Goal: Task Accomplishment & Management: Manage account settings

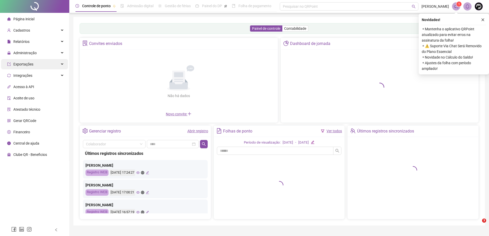
click at [34, 52] on span "Administração" at bounding box center [24, 53] width 23 height 4
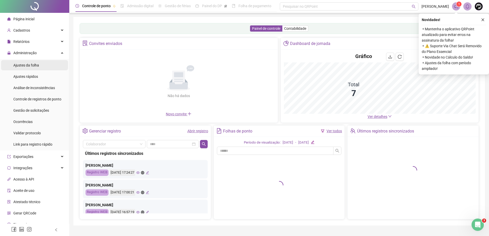
click at [28, 65] on span "Ajustes da folha" at bounding box center [26, 65] width 26 height 4
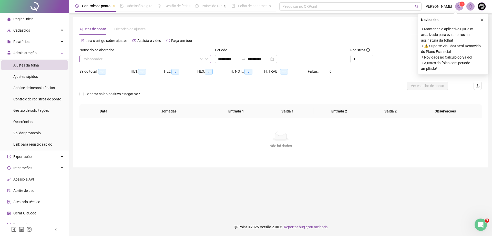
click at [108, 59] on input "search" at bounding box center [143, 59] width 121 height 8
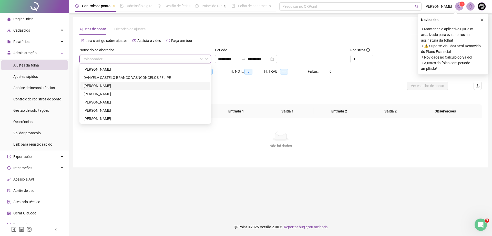
click at [102, 78] on div "DANYELA CASTELO BRANCO VASNCONCELOS FELIPE" at bounding box center [145, 78] width 123 height 6
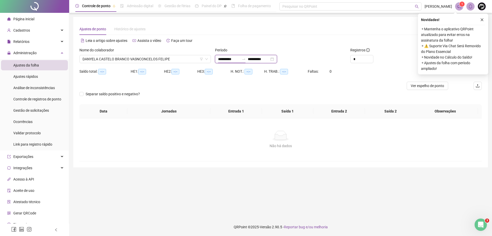
click at [231, 60] on input "**********" at bounding box center [229, 59] width 22 height 6
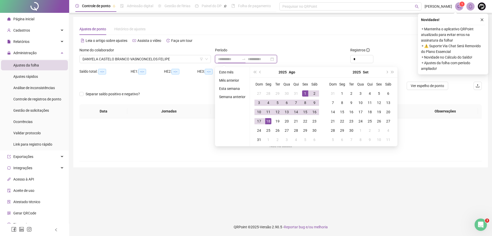
type input "**********"
click at [307, 94] on div "1" at bounding box center [305, 93] width 6 height 6
type input "**********"
click at [269, 119] on div "18" at bounding box center [268, 121] width 6 height 6
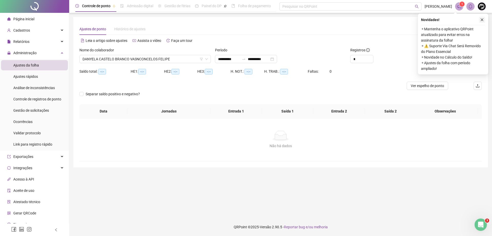
click at [483, 19] on icon "close" at bounding box center [482, 19] width 3 height 3
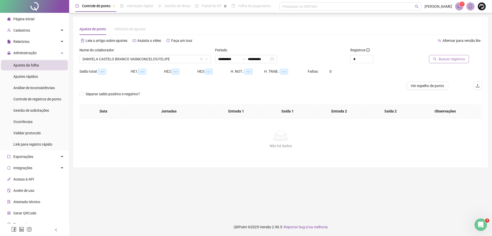
click at [458, 58] on span "Buscar registros" at bounding box center [452, 59] width 26 height 6
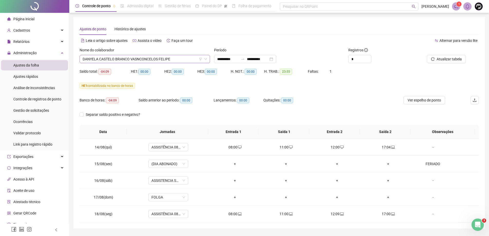
click at [103, 59] on span "DANYELA CASTELO BRANCO VASNCONCELOS FELIPE" at bounding box center [145, 59] width 124 height 8
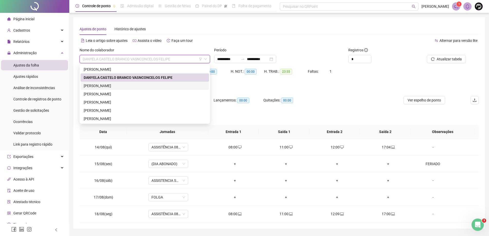
click at [104, 83] on div "[PERSON_NAME]" at bounding box center [145, 86] width 122 height 6
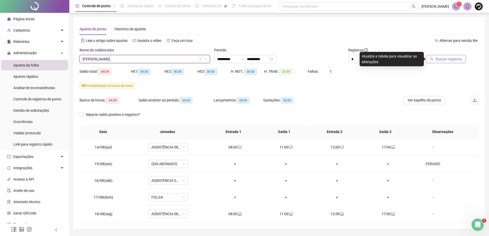
click at [456, 57] on span "Buscar registros" at bounding box center [448, 59] width 26 height 6
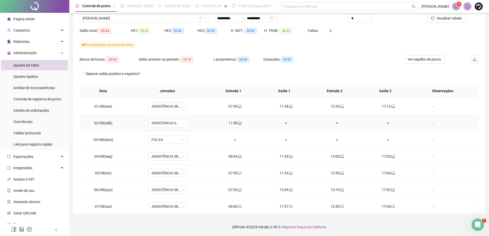
click at [284, 121] on div "+" at bounding box center [285, 123] width 43 height 6
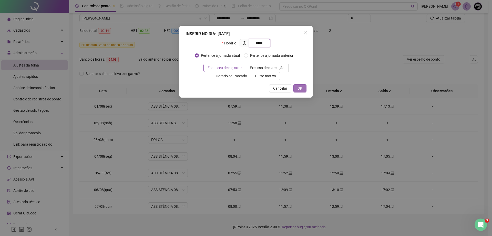
type input "*****"
click at [298, 90] on button "OK" at bounding box center [300, 88] width 13 height 8
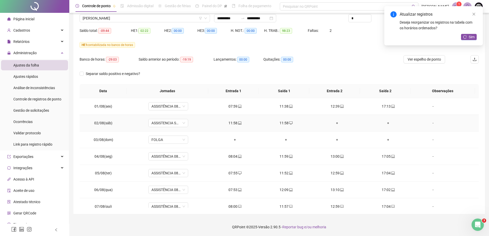
click at [231, 122] on div "11:58" at bounding box center [234, 123] width 43 height 6
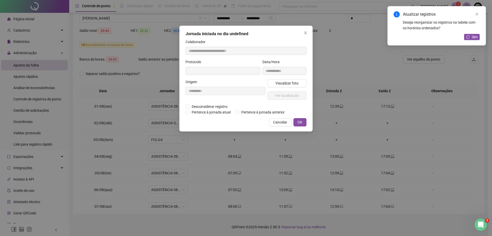
type input "**********"
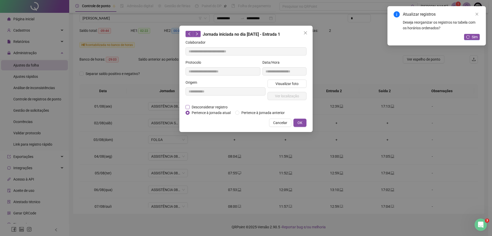
click at [213, 106] on span "Desconsiderar registro" at bounding box center [210, 107] width 40 height 6
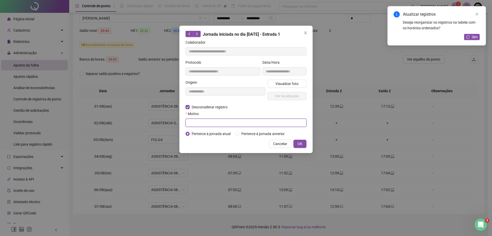
click at [213, 123] on input "text" at bounding box center [246, 122] width 121 height 8
type input "****"
click at [300, 145] on span "OK" at bounding box center [300, 144] width 5 height 6
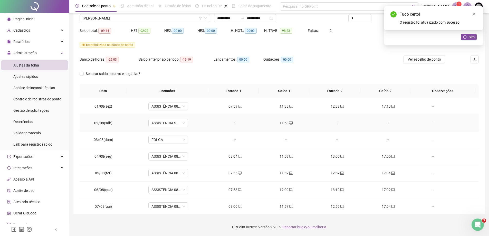
click at [233, 121] on div "+" at bounding box center [234, 123] width 43 height 6
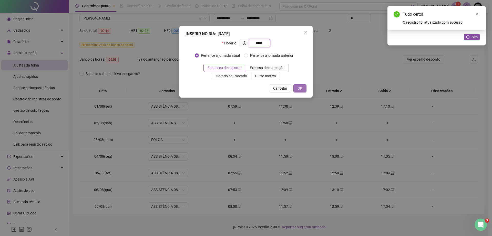
type input "*****"
click at [298, 88] on button "OK" at bounding box center [300, 88] width 13 height 8
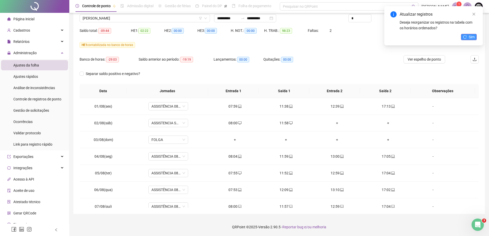
click at [466, 36] on icon "reload" at bounding box center [465, 37] width 4 height 4
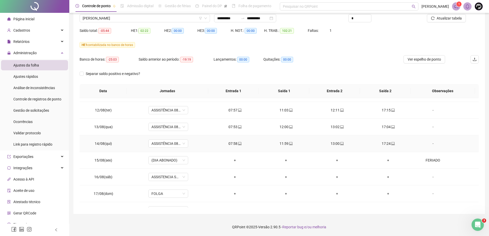
scroll to position [191, 0]
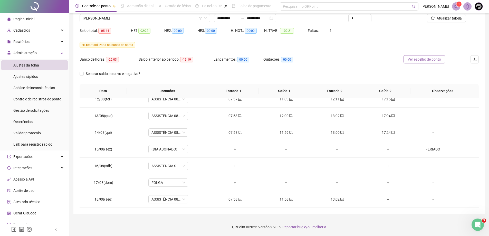
click at [438, 56] on button "Ver espelho de ponto" at bounding box center [424, 59] width 42 height 8
click at [385, 199] on div "+" at bounding box center [388, 199] width 43 height 6
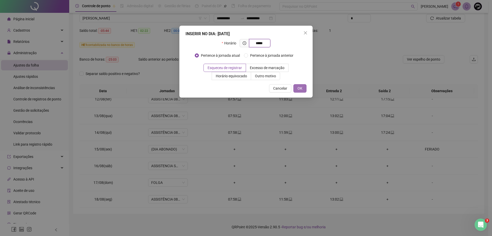
type input "*****"
click at [301, 87] on span "OK" at bounding box center [300, 88] width 5 height 6
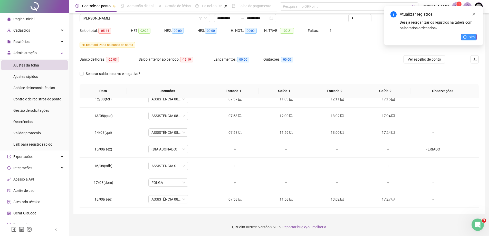
click at [466, 37] on icon "reload" at bounding box center [465, 37] width 4 height 4
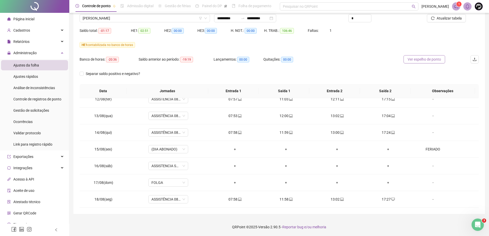
click at [431, 58] on span "Ver espelho de ponto" at bounding box center [423, 59] width 33 height 6
click at [55, 55] on div "Administração" at bounding box center [34, 53] width 67 height 10
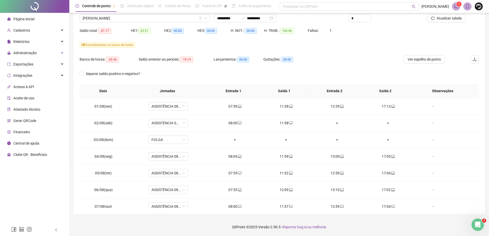
scroll to position [15, 0]
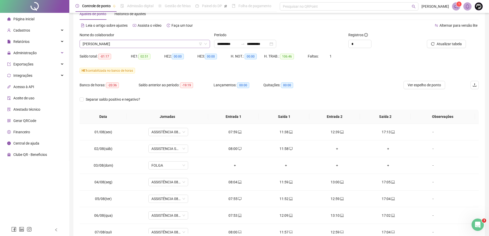
click at [125, 45] on span "[PERSON_NAME]" at bounding box center [145, 44] width 124 height 8
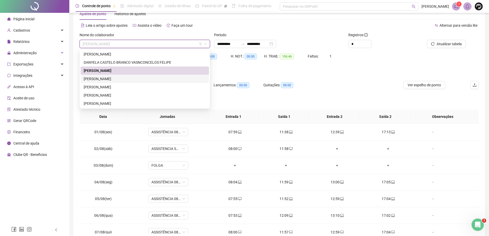
click at [117, 78] on div "[PERSON_NAME]" at bounding box center [145, 79] width 122 height 6
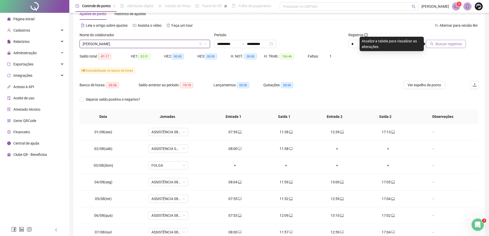
click at [449, 43] on span "Buscar registros" at bounding box center [448, 44] width 26 height 6
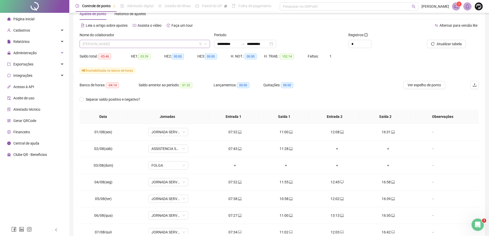
click at [115, 45] on span "[PERSON_NAME]" at bounding box center [145, 44] width 124 height 8
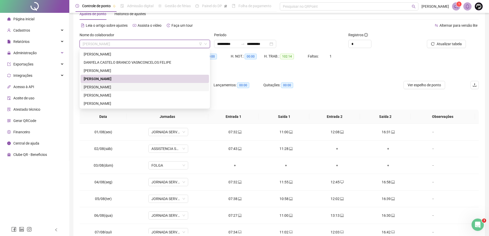
click at [116, 88] on div "[PERSON_NAME]" at bounding box center [145, 87] width 122 height 6
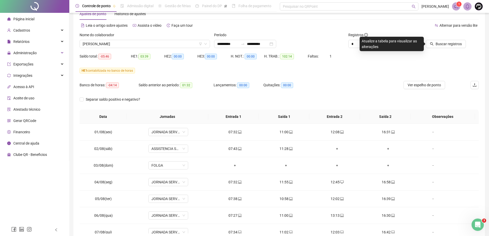
click at [461, 39] on div at bounding box center [440, 36] width 50 height 8
click at [460, 40] on div "Buscar registros" at bounding box center [440, 40] width 50 height 16
click at [459, 42] on span "Buscar registros" at bounding box center [448, 44] width 26 height 6
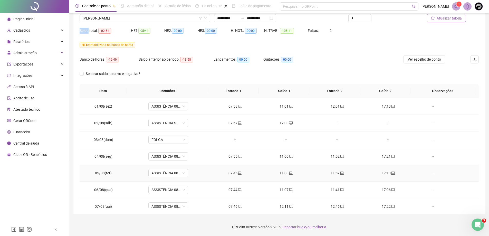
scroll to position [0, 0]
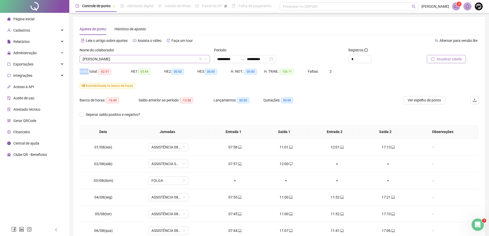
click at [135, 61] on span "[PERSON_NAME]" at bounding box center [145, 59] width 124 height 8
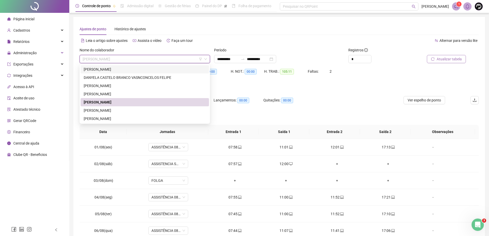
click at [115, 71] on div "[PERSON_NAME]" at bounding box center [145, 69] width 122 height 6
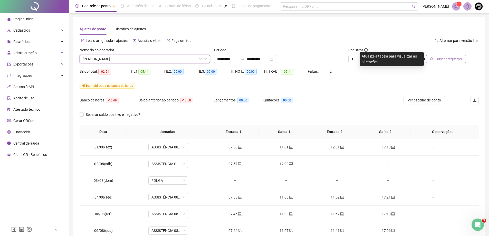
click at [446, 56] on span "Buscar registros" at bounding box center [448, 59] width 26 height 6
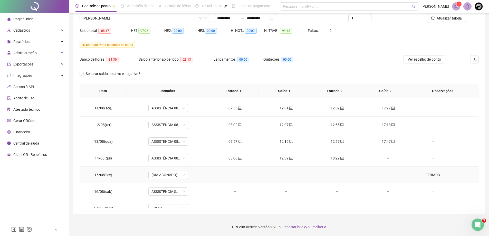
scroll to position [139, 0]
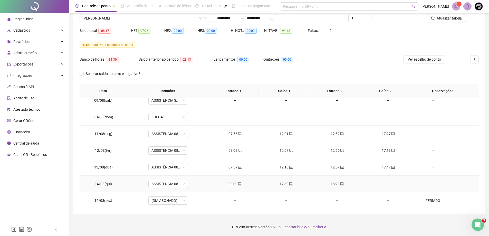
click at [386, 184] on div "+" at bounding box center [388, 184] width 43 height 6
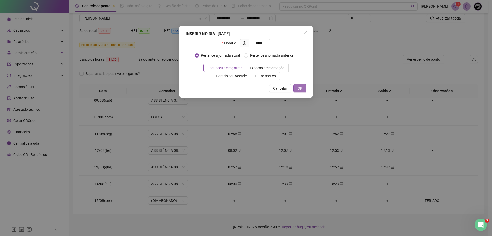
type input "*****"
click at [302, 86] on span "OK" at bounding box center [300, 88] width 5 height 6
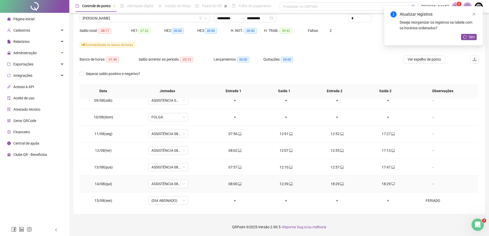
click at [339, 183] on span "laptop" at bounding box center [341, 184] width 4 height 4
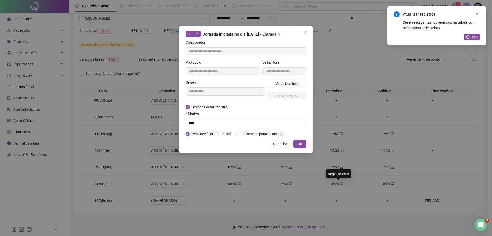
type input "**********"
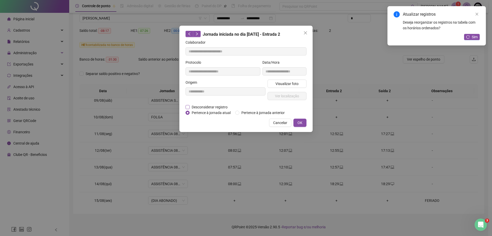
click at [213, 106] on span "Desconsiderar registro" at bounding box center [210, 107] width 40 height 6
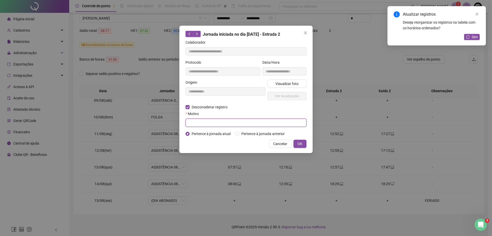
click at [209, 122] on input "text" at bounding box center [246, 122] width 121 height 8
type input "****"
click at [302, 143] on span "OK" at bounding box center [300, 144] width 5 height 6
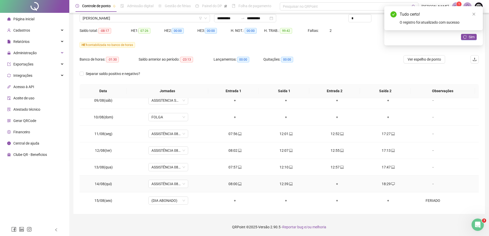
click at [334, 184] on div "+" at bounding box center [336, 184] width 43 height 6
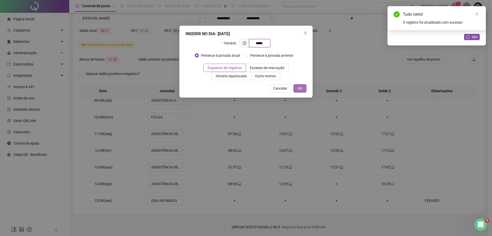
type input "*****"
click at [300, 90] on span "OK" at bounding box center [300, 88] width 5 height 6
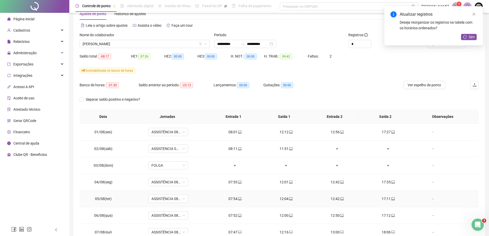
scroll to position [0, 0]
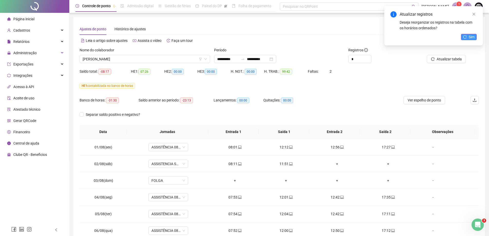
click at [463, 35] on icon "reload" at bounding box center [465, 37] width 4 height 4
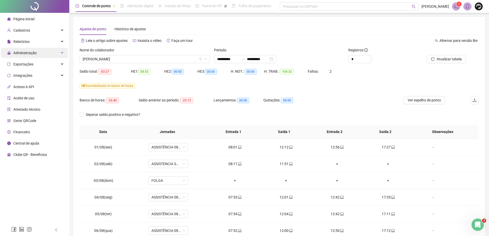
click at [35, 54] on span "Administração" at bounding box center [24, 53] width 23 height 4
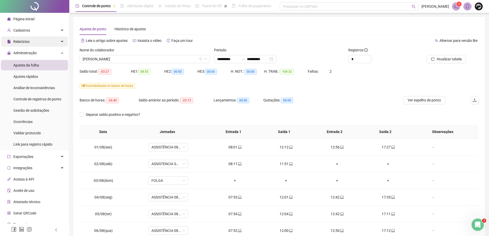
click at [27, 43] on span "Relatórios" at bounding box center [21, 41] width 16 height 4
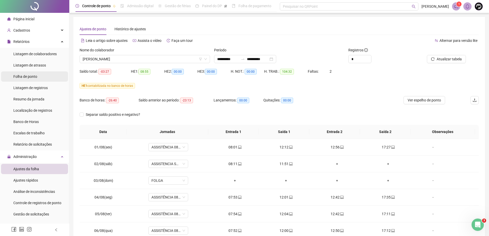
click at [35, 75] on span "Folha de ponto" at bounding box center [25, 76] width 24 height 4
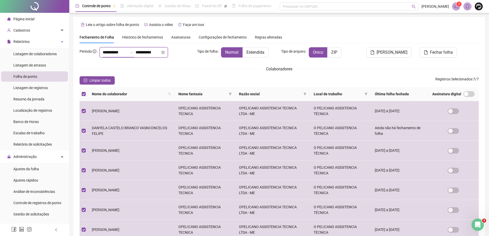
click at [106, 54] on input "**********" at bounding box center [115, 52] width 25 height 6
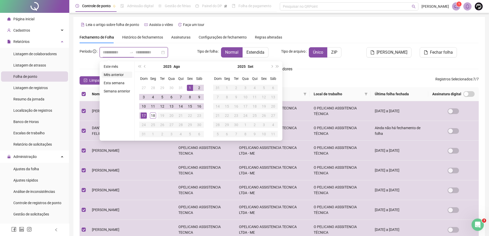
type input "**********"
click at [144, 66] on span "prev-year" at bounding box center [145, 66] width 3 height 3
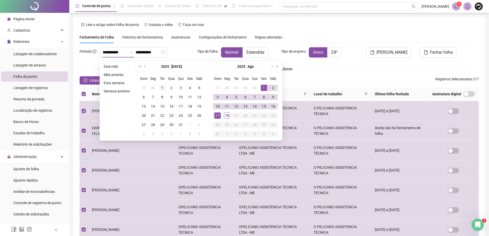
type input "**********"
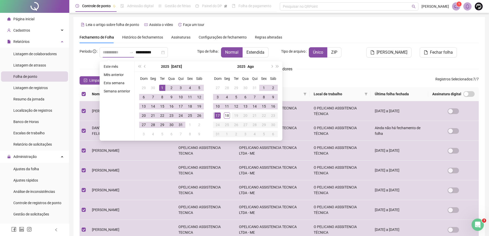
click at [161, 89] on div "1" at bounding box center [162, 88] width 6 height 6
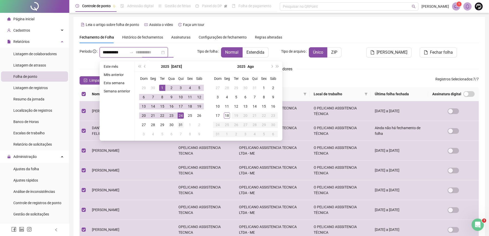
type input "**********"
click at [181, 124] on div "31" at bounding box center [180, 125] width 6 height 6
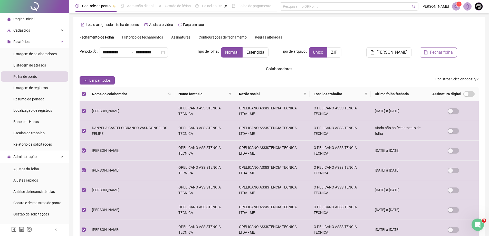
click at [439, 52] on span "Fechar folha" at bounding box center [441, 52] width 23 height 6
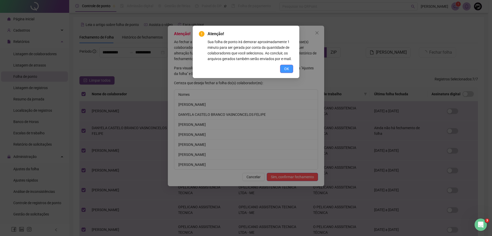
click at [290, 68] on button "OK" at bounding box center [286, 69] width 13 height 8
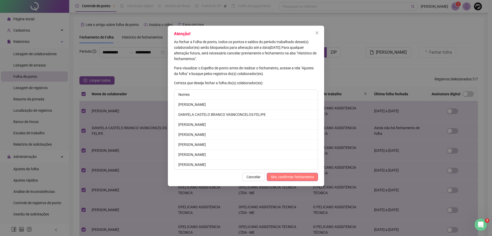
click at [290, 179] on span "Sim, confirmar fechamento" at bounding box center [292, 177] width 43 height 6
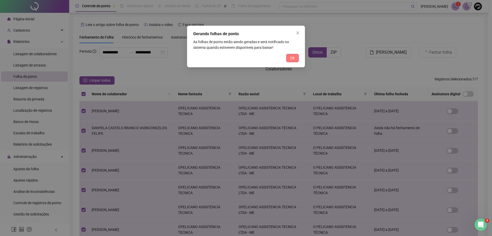
click at [297, 57] on button "Ok" at bounding box center [293, 58] width 13 height 8
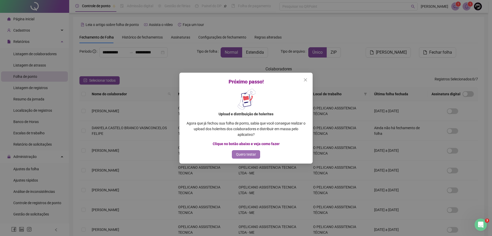
click at [250, 156] on span "Quero testar" at bounding box center [246, 154] width 20 height 6
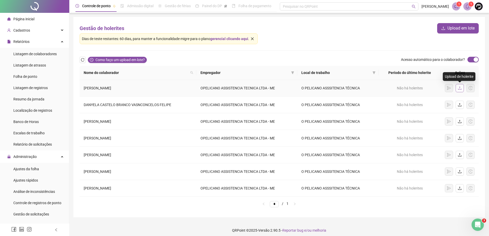
click at [460, 89] on icon "upload" at bounding box center [459, 88] width 4 height 4
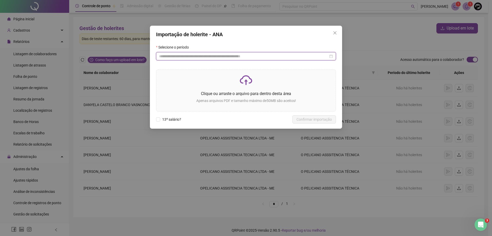
click at [301, 56] on input at bounding box center [243, 56] width 169 height 6
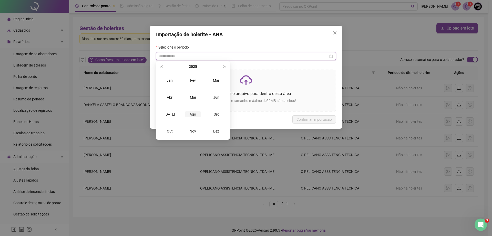
type input "**********"
click at [192, 115] on div "Ago" at bounding box center [192, 114] width 15 height 6
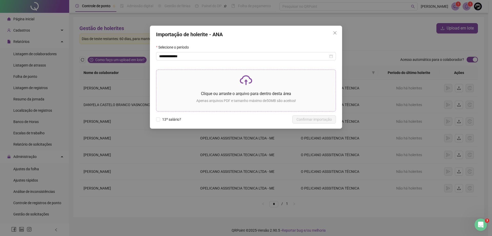
click at [228, 93] on p "Clique ou arraste o arquivo para dentro desta área" at bounding box center [246, 93] width 171 height 6
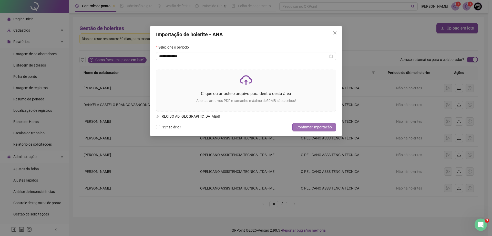
click at [321, 129] on span "Confirmar importação" at bounding box center [314, 127] width 35 height 6
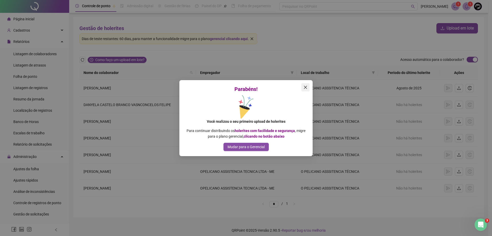
click at [305, 87] on icon "close" at bounding box center [305, 86] width 3 height 3
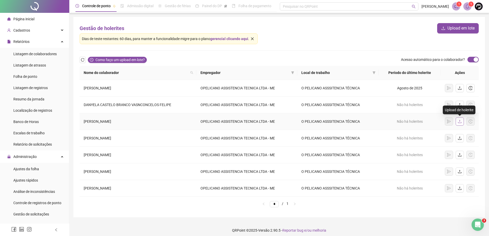
click at [461, 122] on icon "upload" at bounding box center [459, 121] width 4 height 4
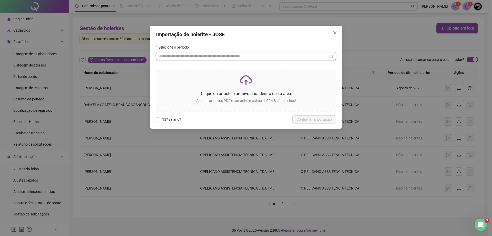
click at [219, 54] on input at bounding box center [243, 56] width 169 height 6
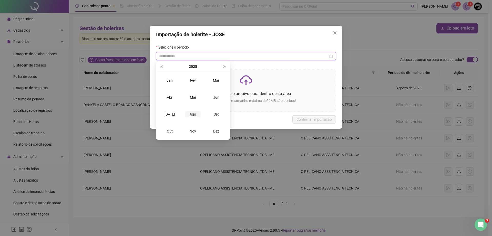
type input "**********"
click at [194, 112] on div "Ago" at bounding box center [192, 114] width 15 height 6
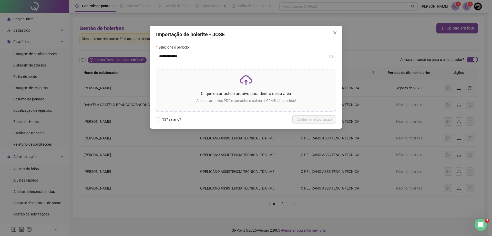
click at [231, 97] on div "Clique ou arraste o arquivo para dentro desta área Apenas arquivos PDF e tamanh…" at bounding box center [246, 90] width 171 height 33
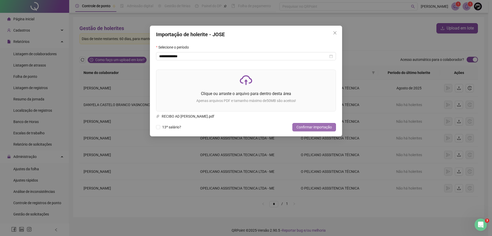
click at [319, 128] on span "Confirmar importação" at bounding box center [314, 127] width 35 height 6
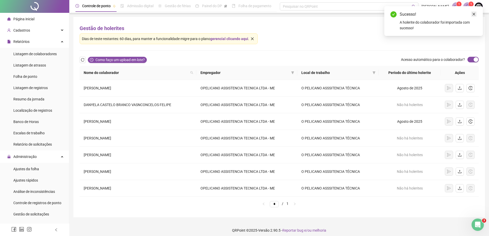
click at [474, 12] on icon "close" at bounding box center [474, 14] width 4 height 4
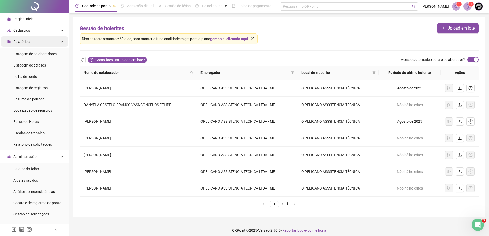
click at [37, 41] on div "Relatórios" at bounding box center [34, 41] width 67 height 10
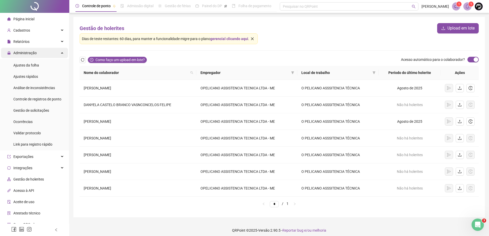
click at [37, 56] on div "Administração" at bounding box center [34, 53] width 67 height 10
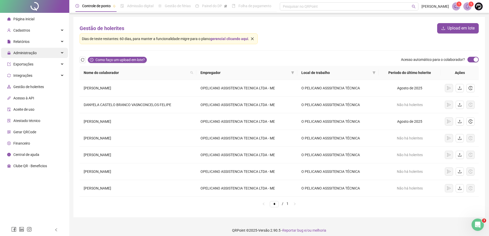
click at [37, 56] on div "Administração" at bounding box center [34, 53] width 67 height 10
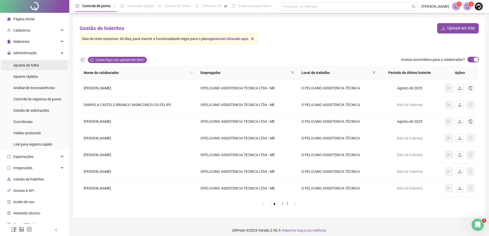
click at [38, 64] on span "Ajustes da folha" at bounding box center [26, 65] width 26 height 4
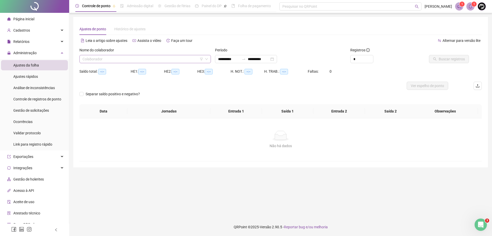
click at [156, 57] on input "search" at bounding box center [143, 59] width 121 height 8
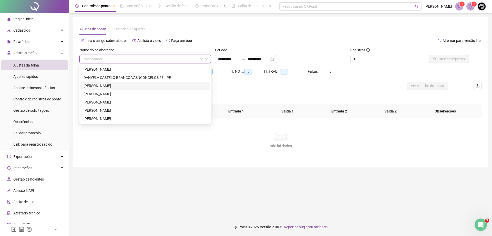
click at [115, 83] on div "[PERSON_NAME]" at bounding box center [145, 86] width 123 height 6
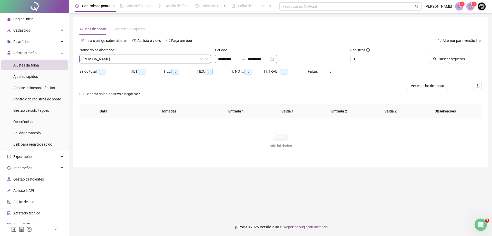
click at [230, 55] on div "**********" at bounding box center [246, 59] width 62 height 8
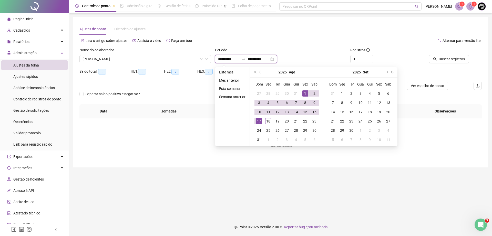
type input "**********"
click at [304, 94] on div "1" at bounding box center [305, 93] width 6 height 6
type input "**********"
click at [266, 121] on div "18" at bounding box center [268, 121] width 6 height 6
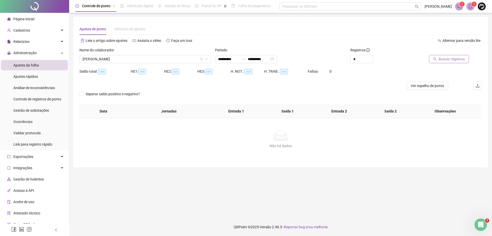
click at [437, 58] on icon "search" at bounding box center [435, 59] width 4 height 4
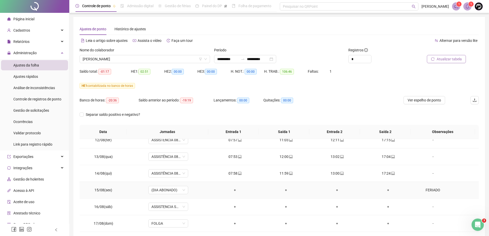
scroll to position [41, 0]
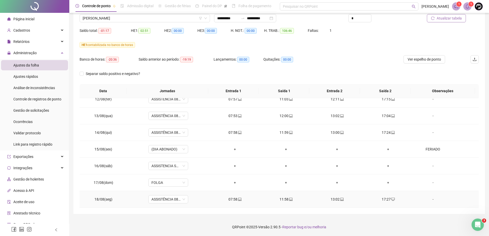
click at [384, 199] on div "17:27" at bounding box center [388, 199] width 43 height 6
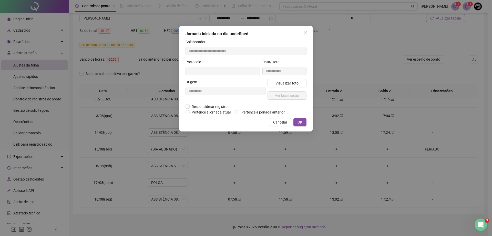
type input "**********"
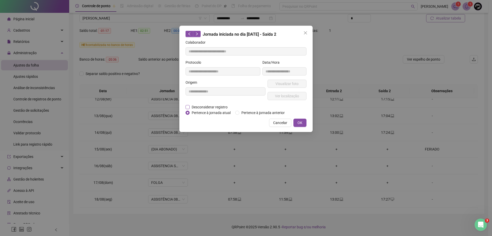
click at [209, 106] on span "Desconsiderar registro" at bounding box center [210, 107] width 40 height 6
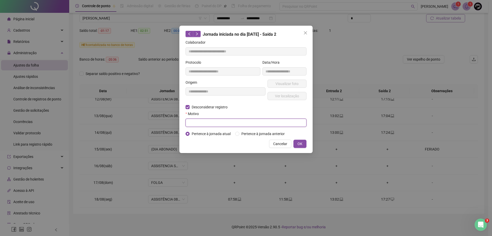
click at [213, 122] on input "text" at bounding box center [246, 122] width 121 height 8
type input "****"
click at [300, 140] on button "OK" at bounding box center [300, 144] width 13 height 8
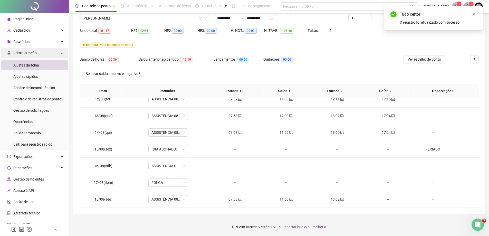
click at [26, 52] on span "Administração" at bounding box center [24, 53] width 23 height 4
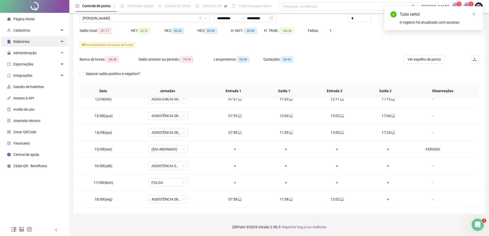
click at [26, 41] on span "Relatórios" at bounding box center [21, 41] width 16 height 4
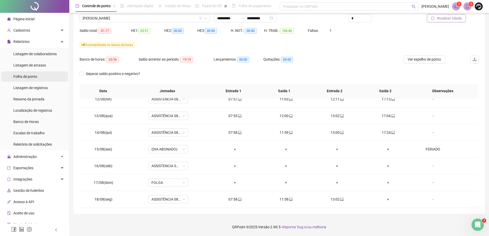
click at [30, 75] on span "Folha de ponto" at bounding box center [25, 76] width 24 height 4
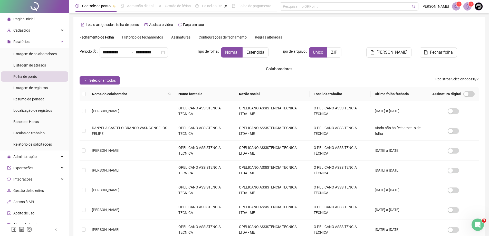
click at [43, 191] on span "Gestão de holerites" at bounding box center [28, 190] width 31 height 4
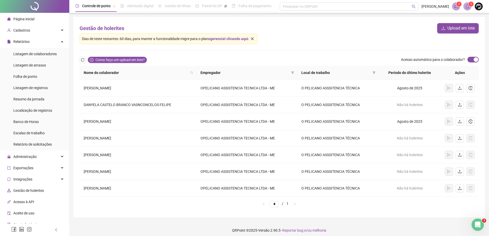
click at [232, 39] on link "gerencial clicando aqui" at bounding box center [229, 39] width 38 height 4
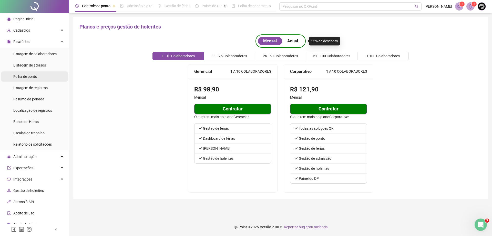
click at [34, 75] on span "Folha de ponto" at bounding box center [25, 76] width 24 height 4
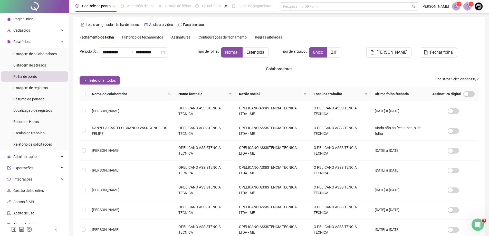
click at [32, 188] on span "Gestão de holerites" at bounding box center [28, 190] width 31 height 4
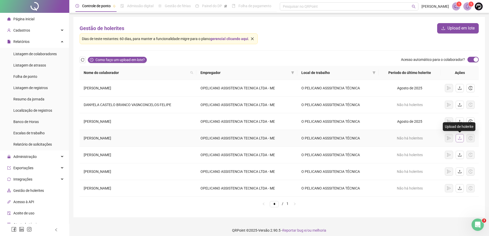
click at [459, 139] on icon "upload" at bounding box center [459, 138] width 4 height 4
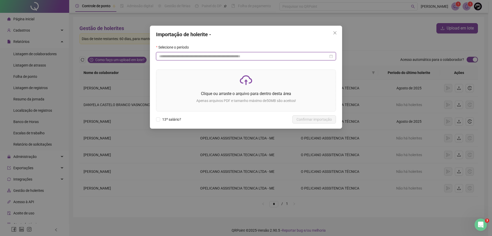
click at [195, 56] on input at bounding box center [243, 56] width 169 height 6
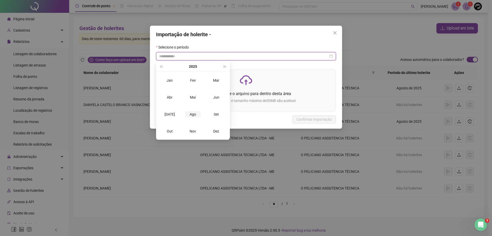
type input "**********"
click at [191, 114] on div "Ago" at bounding box center [192, 114] width 15 height 6
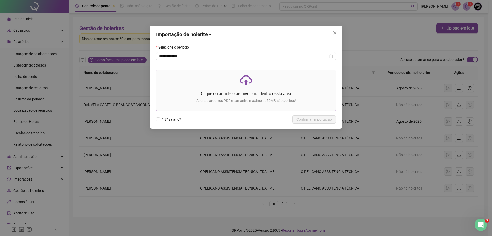
click at [232, 98] on p "Apenas arquivos PDF e tamanho máximo de 50 MB são aceitos!" at bounding box center [246, 101] width 171 height 6
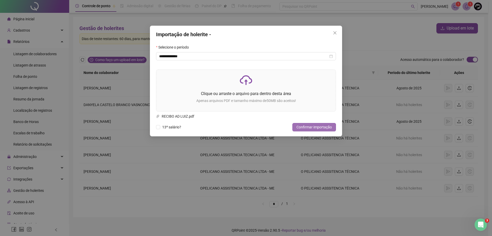
click at [310, 126] on span "Confirmar importação" at bounding box center [314, 127] width 35 height 6
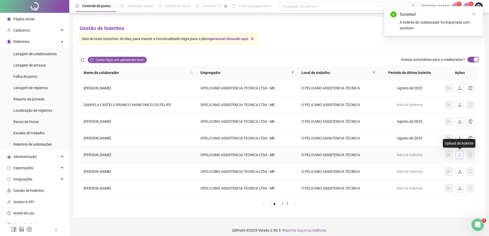
click at [461, 156] on icon "upload" at bounding box center [459, 155] width 4 height 4
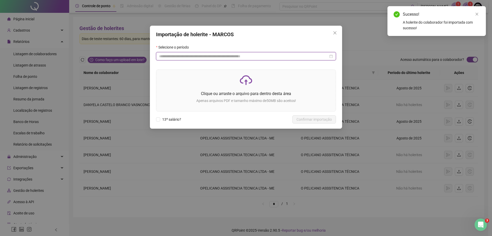
click at [208, 56] on input at bounding box center [243, 56] width 169 height 6
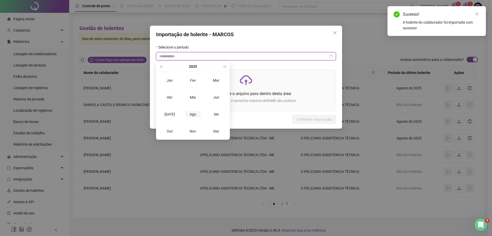
type input "**********"
click at [194, 113] on div "Ago" at bounding box center [192, 114] width 15 height 6
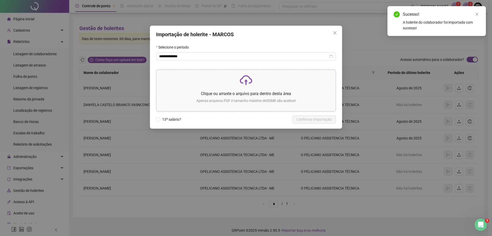
click at [228, 85] on p at bounding box center [246, 80] width 171 height 12
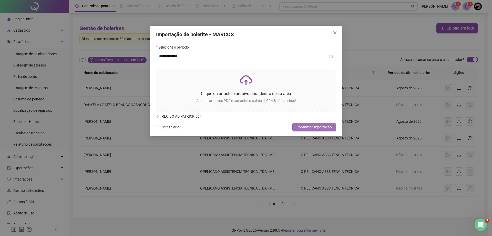
click at [322, 126] on span "Confirmar importação" at bounding box center [314, 127] width 35 height 6
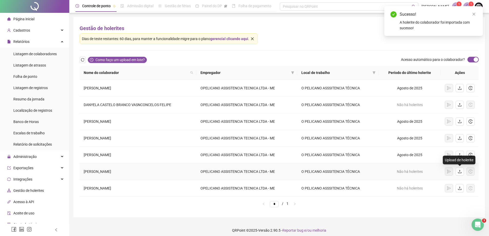
click at [459, 172] on icon "upload" at bounding box center [459, 171] width 4 height 4
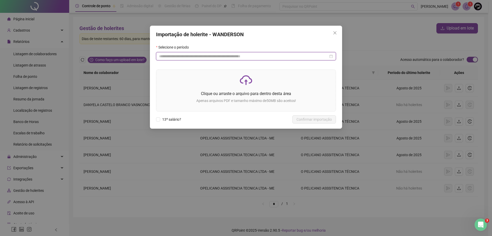
click at [188, 57] on input at bounding box center [243, 56] width 169 height 6
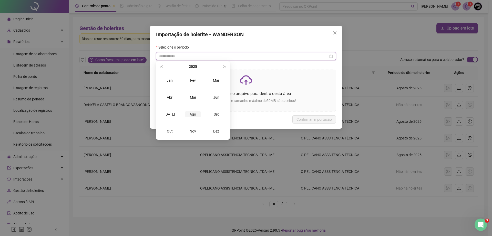
type input "**********"
click at [196, 113] on div "Ago" at bounding box center [192, 114] width 15 height 6
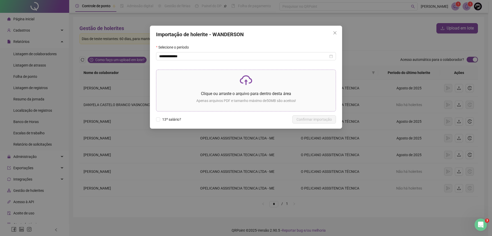
click at [216, 89] on div "Clique ou arraste o arquivo para dentro desta área Apenas arquivos PDF e tamanh…" at bounding box center [246, 90] width 171 height 33
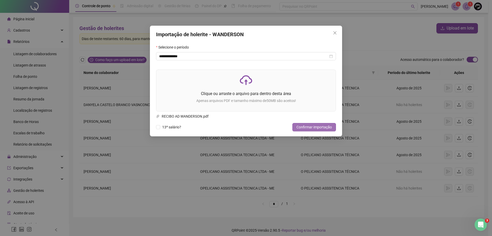
click at [312, 125] on span "Confirmar importação" at bounding box center [314, 127] width 35 height 6
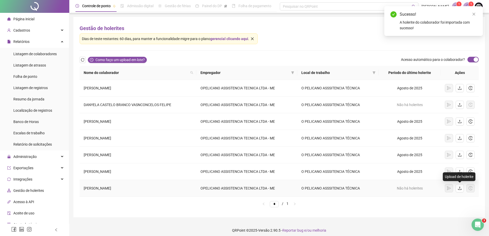
click at [461, 190] on icon "upload" at bounding box center [459, 188] width 4 height 4
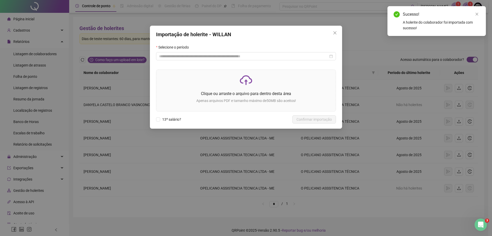
click at [209, 51] on div "Selecione o período" at bounding box center [246, 48] width 180 height 8
click at [211, 57] on input at bounding box center [243, 56] width 169 height 6
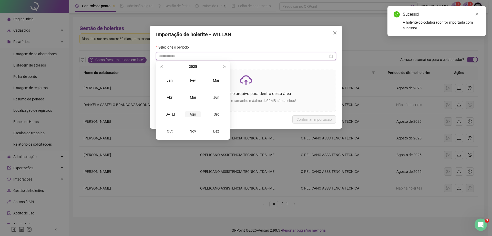
type input "**********"
click at [191, 115] on div "Ago" at bounding box center [192, 114] width 15 height 6
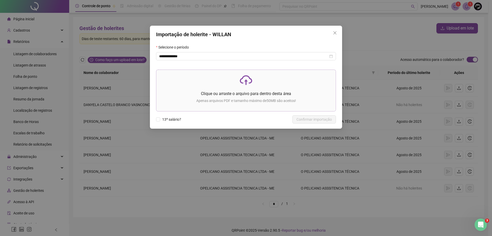
click at [208, 85] on p at bounding box center [246, 80] width 171 height 12
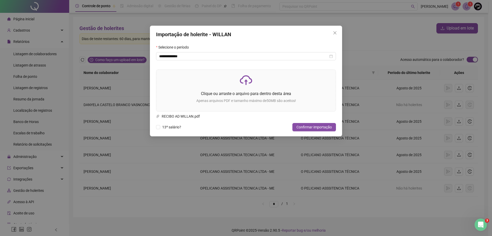
click at [312, 120] on div "**********" at bounding box center [246, 81] width 192 height 111
click at [316, 126] on span "Confirmar importação" at bounding box center [314, 127] width 35 height 6
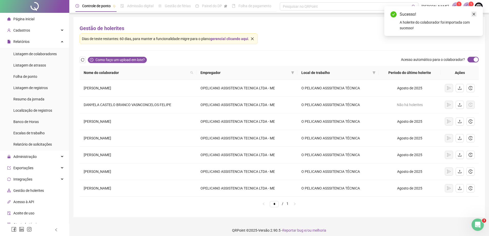
click at [473, 14] on icon "close" at bounding box center [474, 14] width 4 height 4
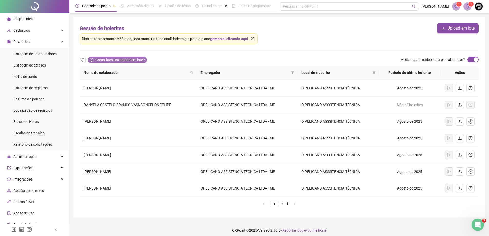
click at [92, 60] on icon "clock-circle" at bounding box center [92, 60] width 4 height 4
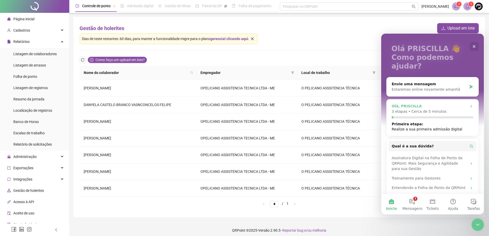
scroll to position [30, 0]
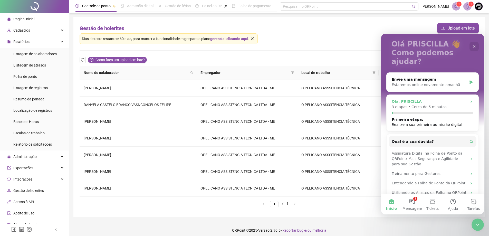
click at [428, 122] on div "Realize a sua primeira admissão digital" at bounding box center [426, 124] width 71 height 5
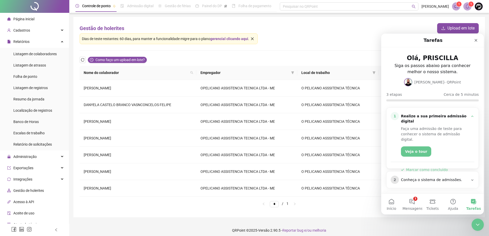
scroll to position [25, 0]
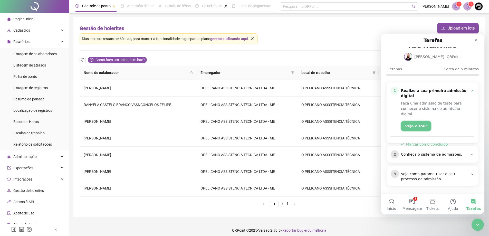
click at [415, 121] on button "Veja o tour" at bounding box center [416, 126] width 30 height 10
click at [476, 39] on icon "Fechar" at bounding box center [475, 40] width 4 height 4
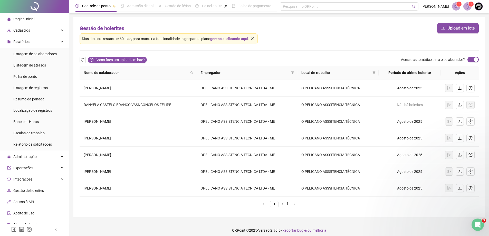
scroll to position [0, 0]
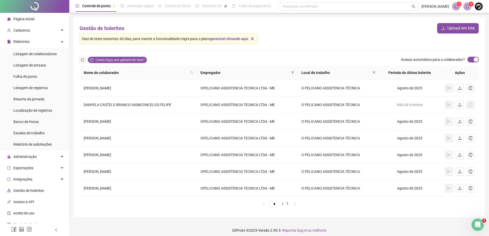
click at [32, 201] on span "Acesso à API" at bounding box center [23, 202] width 21 height 4
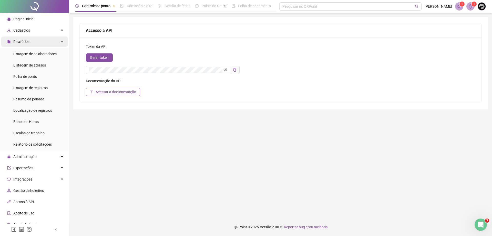
click at [18, 42] on span "Relatórios" at bounding box center [21, 41] width 16 height 4
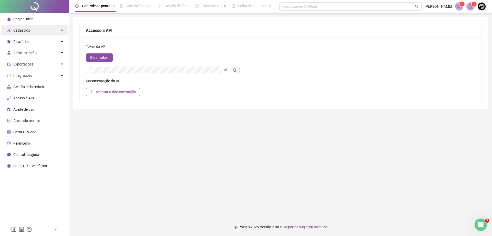
click at [21, 33] on span "Cadastros" at bounding box center [18, 30] width 23 height 10
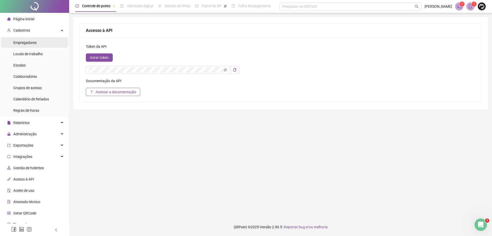
click at [23, 44] on span "Empregadores" at bounding box center [24, 43] width 23 height 4
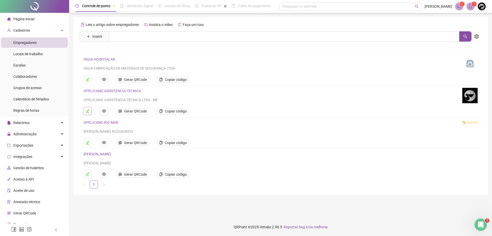
click at [85, 112] on button "button" at bounding box center [88, 111] width 8 height 8
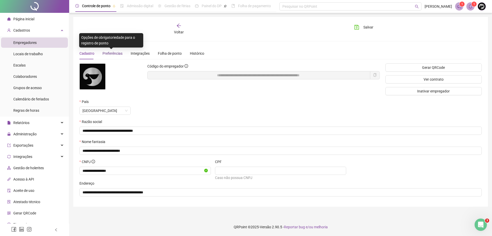
click at [115, 53] on span "Preferências" at bounding box center [113, 53] width 20 height 4
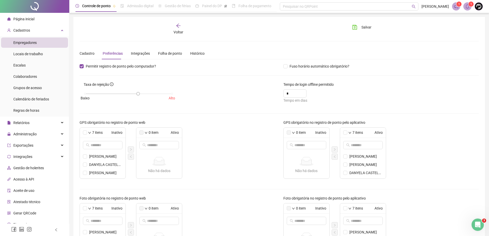
click at [178, 30] on span "Voltar" at bounding box center [178, 32] width 10 height 4
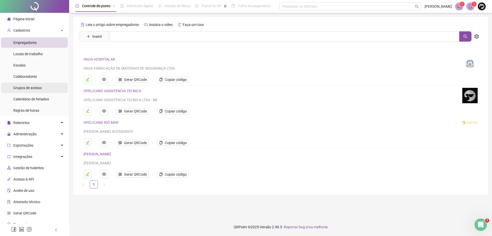
click at [28, 87] on span "Grupos de acesso" at bounding box center [27, 88] width 28 height 4
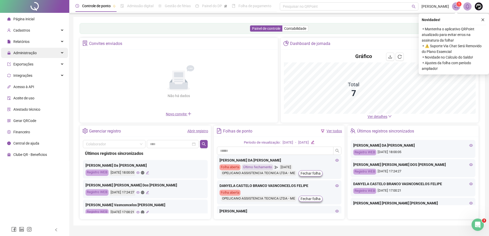
click at [32, 51] on span "Administração" at bounding box center [24, 53] width 23 height 4
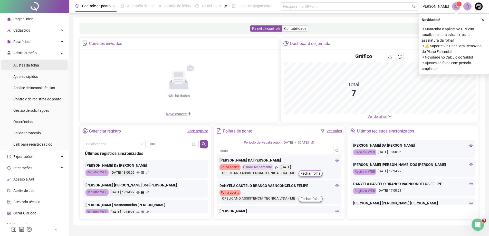
click at [32, 64] on span "Ajustes da folha" at bounding box center [26, 65] width 26 height 4
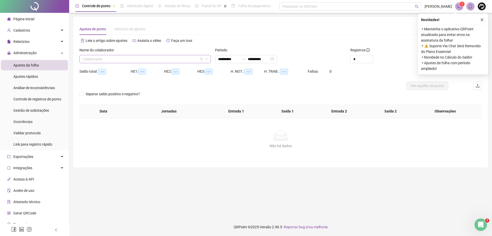
type input "**********"
click at [124, 61] on input "search" at bounding box center [143, 59] width 121 height 8
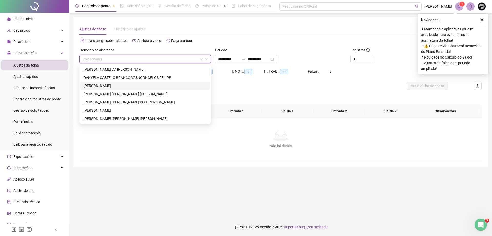
click at [107, 85] on div "[PERSON_NAME]" at bounding box center [145, 86] width 123 height 6
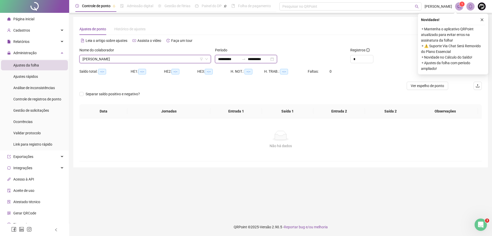
click at [229, 61] on input "**********" at bounding box center [229, 59] width 22 height 6
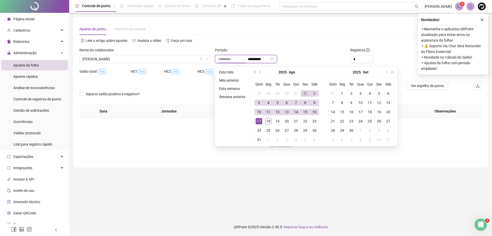
type input "**********"
click at [304, 93] on div "1" at bounding box center [305, 93] width 6 height 6
type input "**********"
click at [269, 120] on div "18" at bounding box center [268, 121] width 6 height 6
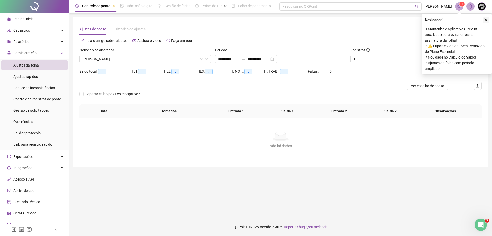
click at [488, 17] on button "button" at bounding box center [486, 20] width 6 height 6
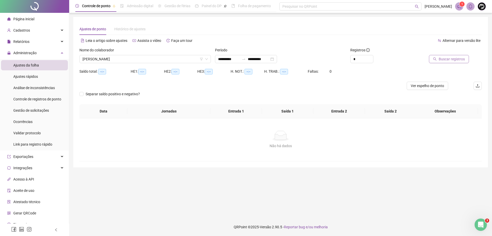
click at [465, 58] on span "Buscar registros" at bounding box center [452, 59] width 26 height 6
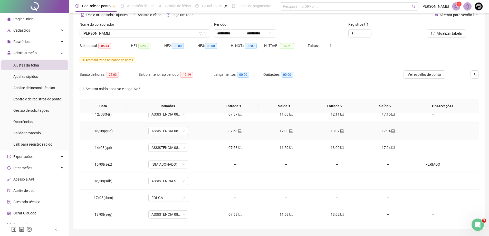
scroll to position [41, 0]
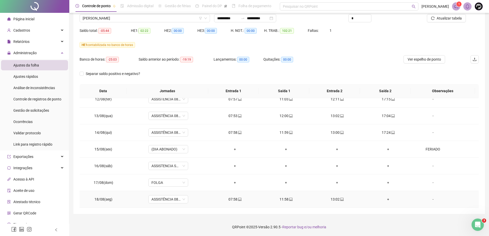
click at [385, 199] on div "+" at bounding box center [388, 199] width 43 height 6
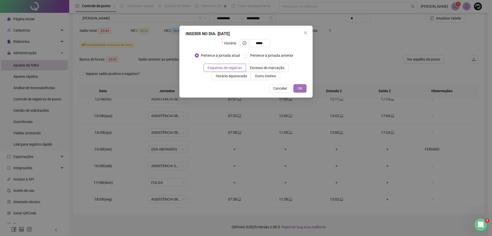
type input "*****"
click at [300, 88] on span "OK" at bounding box center [300, 88] width 5 height 6
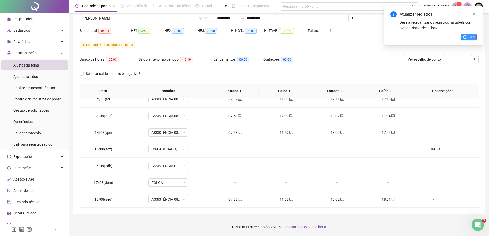
click at [469, 36] on span "Sim" at bounding box center [471, 37] width 6 height 6
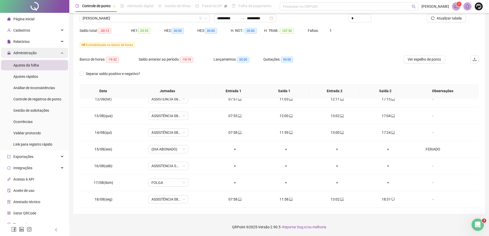
click at [52, 54] on div "Administração" at bounding box center [34, 53] width 67 height 10
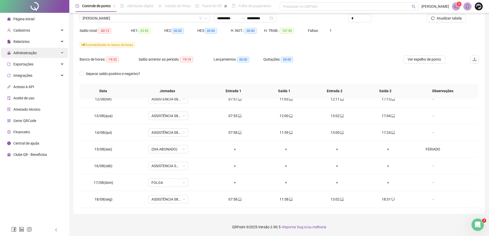
click at [39, 51] on div "Administração" at bounding box center [34, 53] width 67 height 10
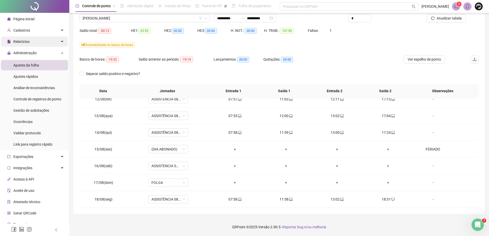
click at [40, 45] on div "Relatórios" at bounding box center [34, 41] width 67 height 10
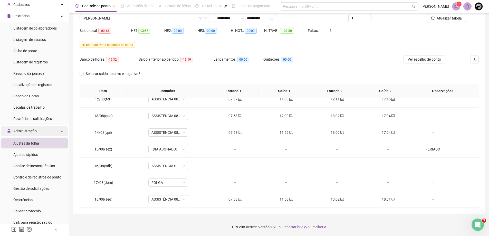
scroll to position [0, 0]
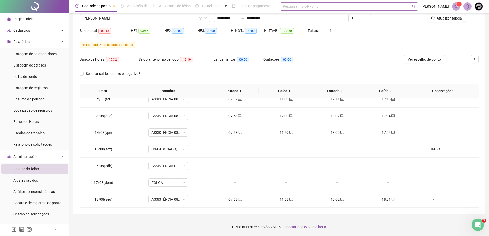
click at [295, 7] on div "Pesquisar no QRPoint" at bounding box center [349, 6] width 139 height 8
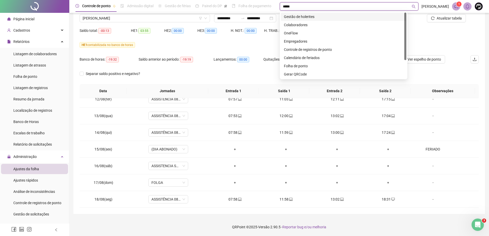
type input "******"
click at [298, 17] on div "Gestão de holerites" at bounding box center [343, 17] width 119 height 6
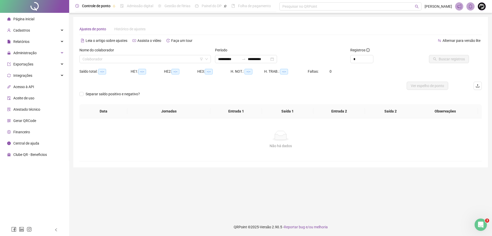
type input "**********"
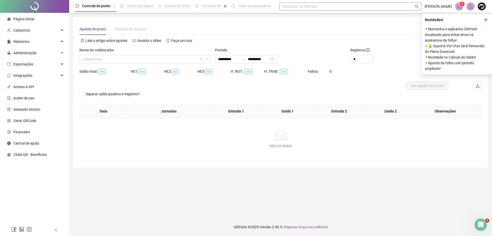
click at [297, 8] on div "Pesquisar no QRPoint" at bounding box center [351, 6] width 142 height 8
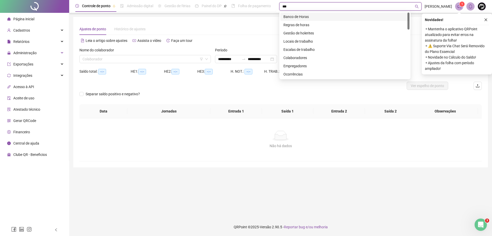
type input "****"
click at [301, 15] on div "Gestão de holerites" at bounding box center [345, 17] width 123 height 6
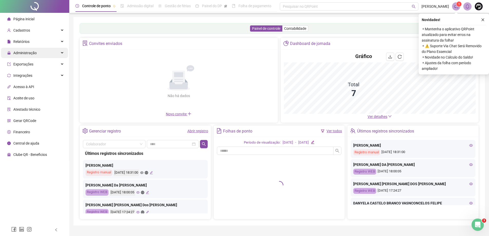
click at [29, 50] on span "Administração" at bounding box center [21, 53] width 29 height 10
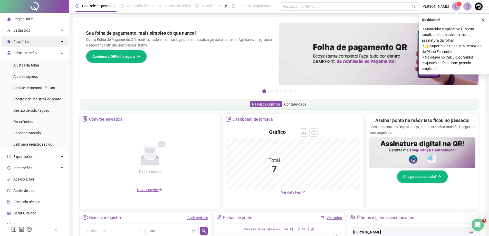
click at [57, 43] on div "Relatórios" at bounding box center [34, 41] width 67 height 10
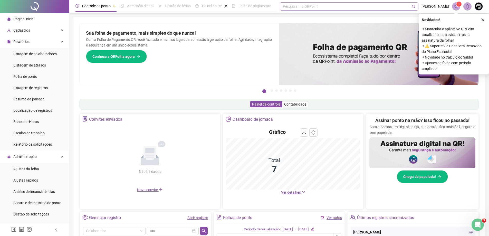
click at [290, 7] on div "Pesquisar no QRPoint" at bounding box center [349, 6] width 139 height 8
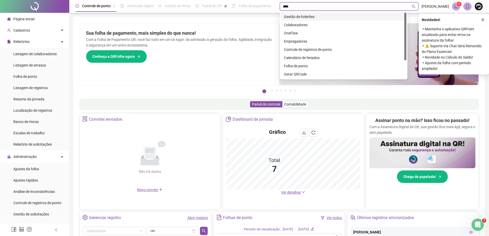
type input "*****"
click at [297, 15] on div "Gestão de holerites" at bounding box center [343, 17] width 119 height 6
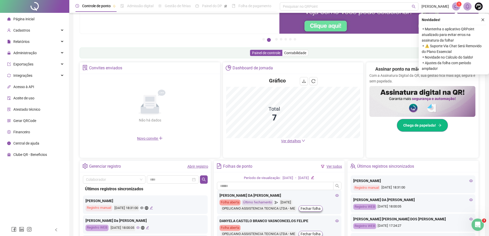
scroll to position [77, 0]
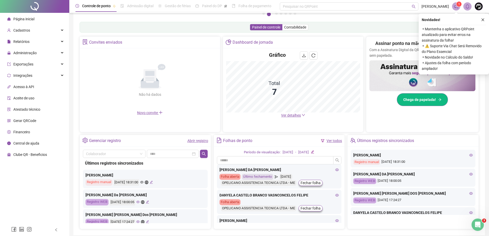
click at [425, 104] on button "Chega de papelada!" at bounding box center [422, 99] width 51 height 13
click at [481, 19] on icon "close" at bounding box center [483, 20] width 4 height 4
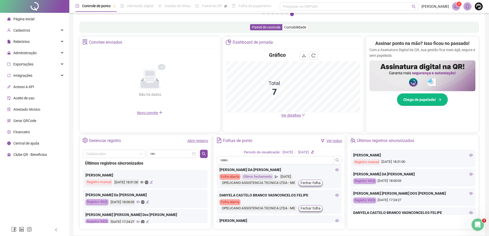
click at [27, 153] on span "Clube QR - Beneficios" at bounding box center [30, 154] width 34 height 4
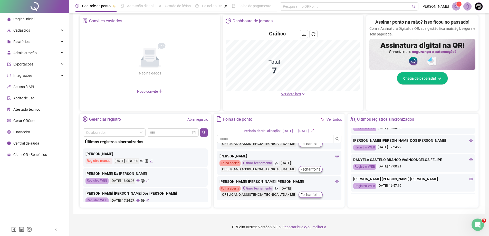
scroll to position [0, 0]
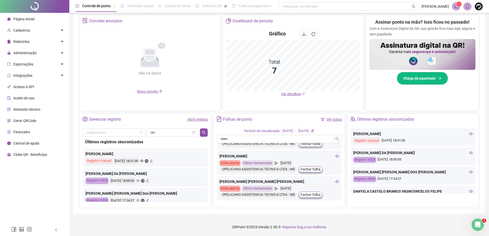
click at [142, 91] on span "Novo convite" at bounding box center [150, 91] width 26 height 4
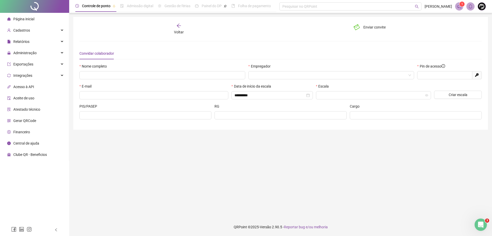
type input "*****"
click at [175, 31] on span "Voltar" at bounding box center [179, 32] width 10 height 4
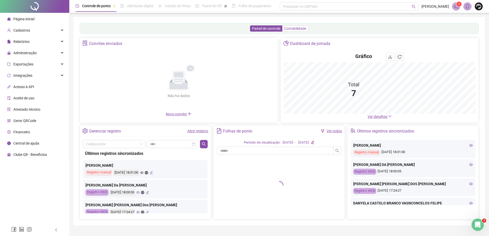
click at [298, 27] on span "Contabilidade" at bounding box center [295, 28] width 22 height 4
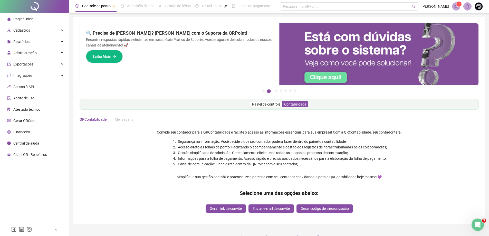
click at [23, 132] on span "Financeiro" at bounding box center [21, 132] width 17 height 4
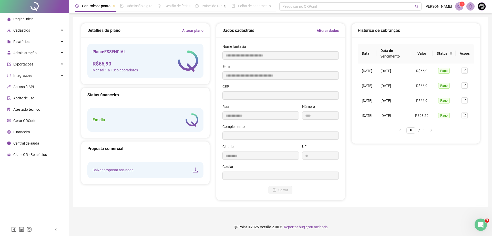
type input "**********"
type input "****"
type input "*********"
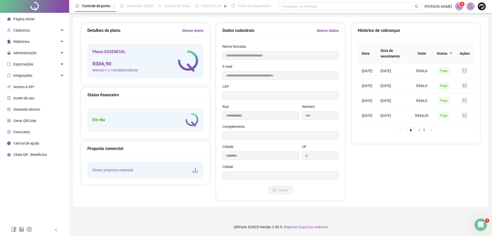
type input "**"
type input "*********"
type input "**********"
click at [201, 31] on link "Alterar plano" at bounding box center [192, 31] width 21 height 6
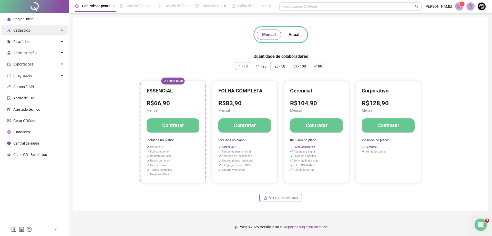
click at [27, 31] on span "Cadastros" at bounding box center [21, 30] width 17 height 4
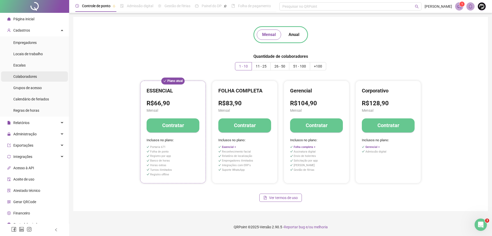
click at [30, 76] on span "Colaboradores" at bounding box center [25, 76] width 24 height 4
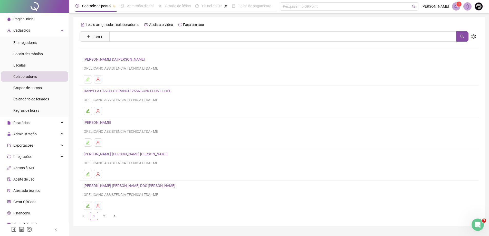
scroll to position [12, 0]
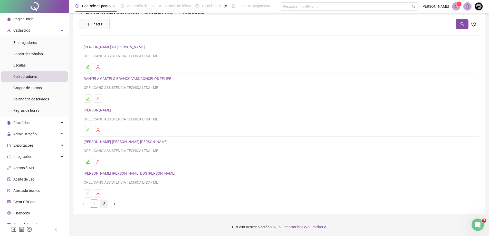
click at [105, 204] on link "2" at bounding box center [104, 204] width 8 height 8
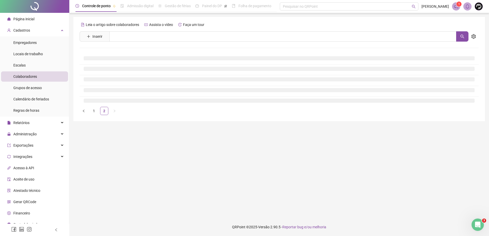
scroll to position [0, 0]
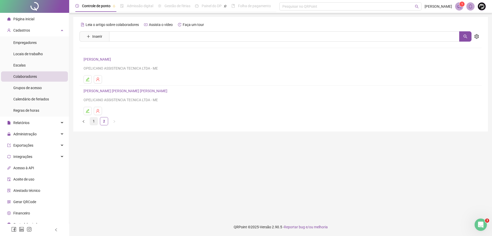
click at [92, 120] on link "1" at bounding box center [94, 121] width 8 height 8
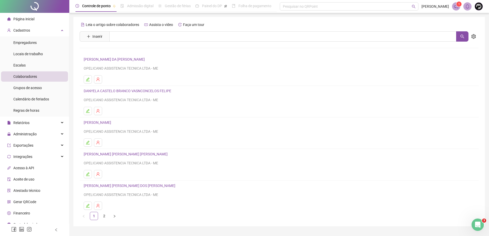
scroll to position [12, 0]
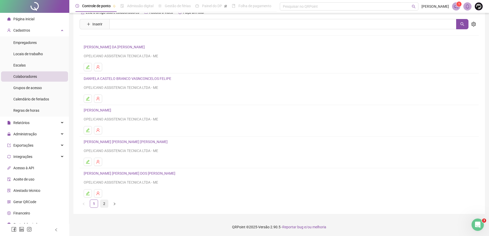
click at [104, 204] on link "2" at bounding box center [104, 204] width 8 height 8
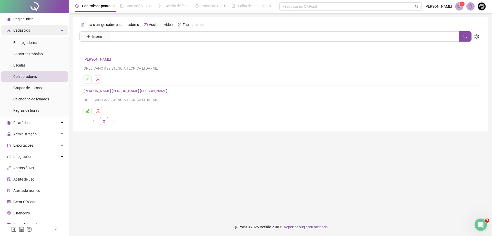
click at [39, 31] on div "Cadastros" at bounding box center [34, 30] width 67 height 10
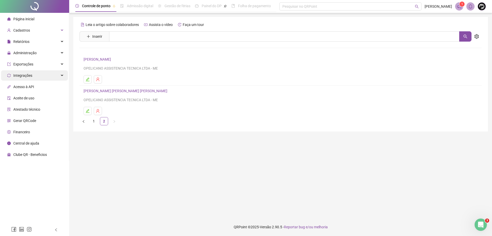
click at [28, 75] on span "Integrações" at bounding box center [22, 75] width 19 height 4
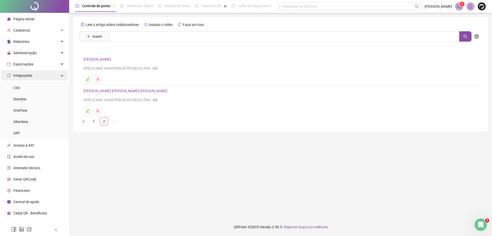
click at [28, 75] on span "Integrações" at bounding box center [22, 75] width 19 height 4
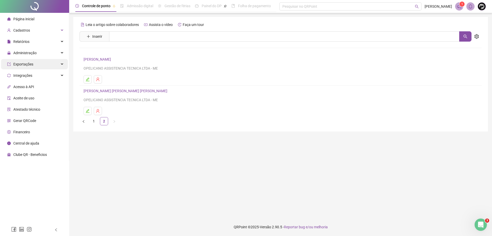
click at [26, 64] on span "Exportações" at bounding box center [23, 64] width 20 height 4
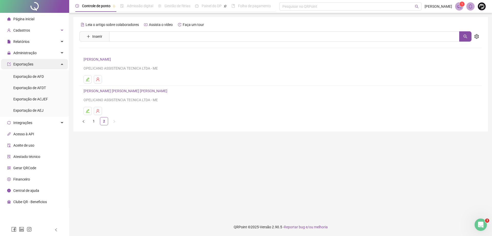
click at [26, 64] on span "Exportações" at bounding box center [23, 64] width 20 height 4
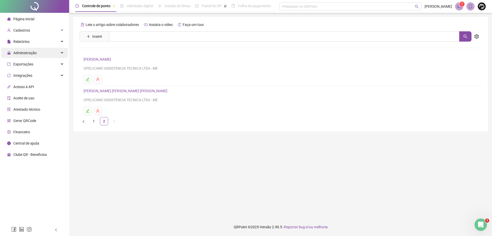
click at [24, 53] on span "Administração" at bounding box center [24, 53] width 23 height 4
